Goal: Browse casually: Explore the website without a specific task or goal

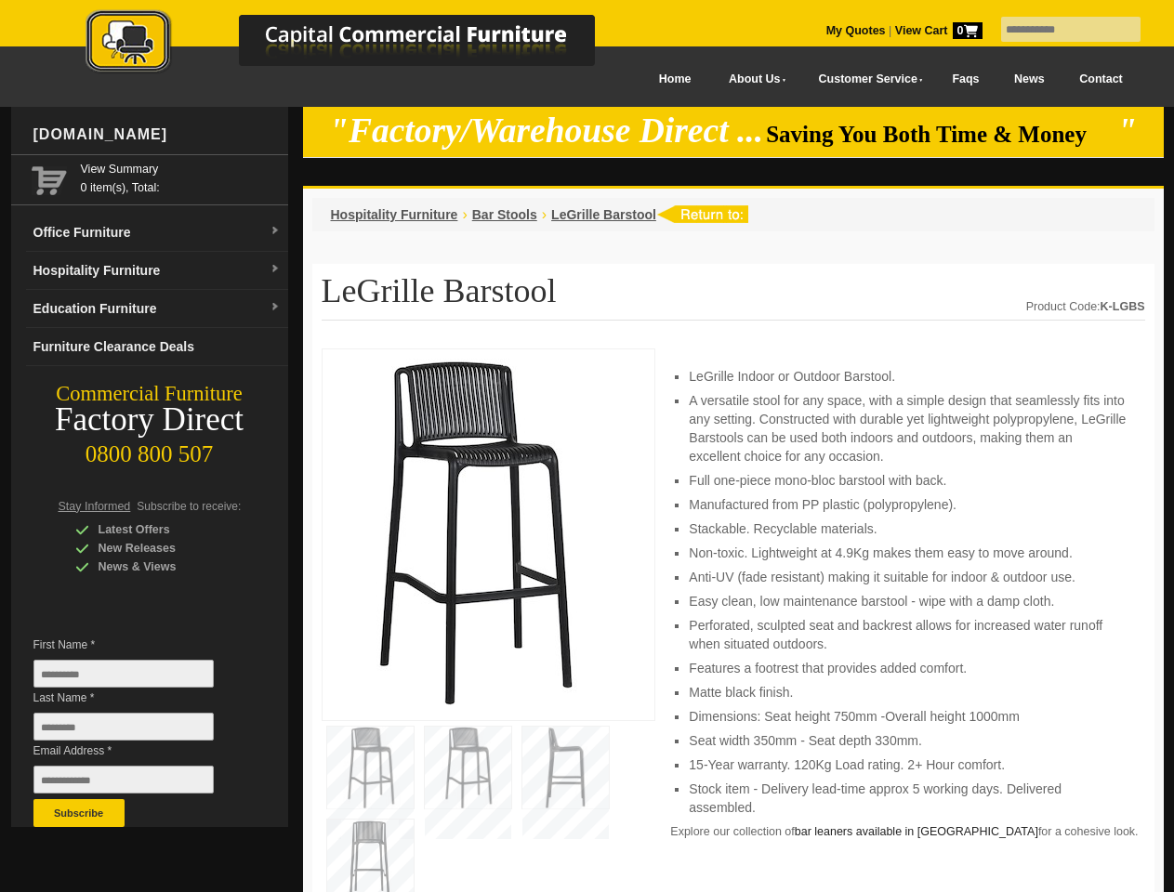
click at [1058, 30] on input "text" at bounding box center [1070, 29] width 139 height 25
click at [138, 731] on input "Last Name *" at bounding box center [123, 727] width 180 height 28
click at [79, 813] on button "Subscribe" at bounding box center [78, 813] width 91 height 28
click at [733, 621] on li "Perforated, sculpted seat and backrest allows for increased water runoff when s…" at bounding box center [907, 634] width 437 height 37
